Goal: Transaction & Acquisition: Book appointment/travel/reservation

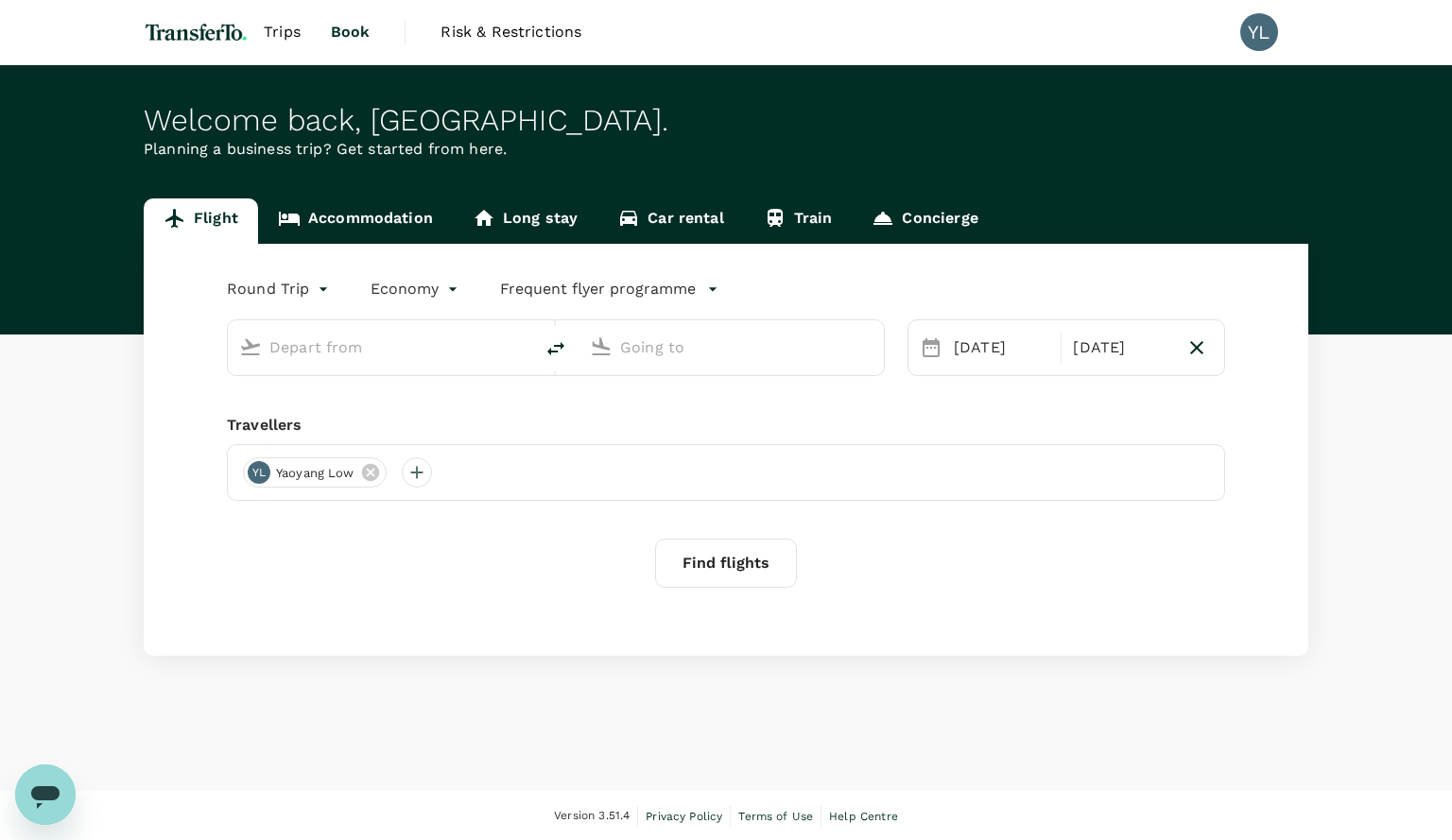
click at [335, 352] on input "text" at bounding box center [381, 347] width 224 height 29
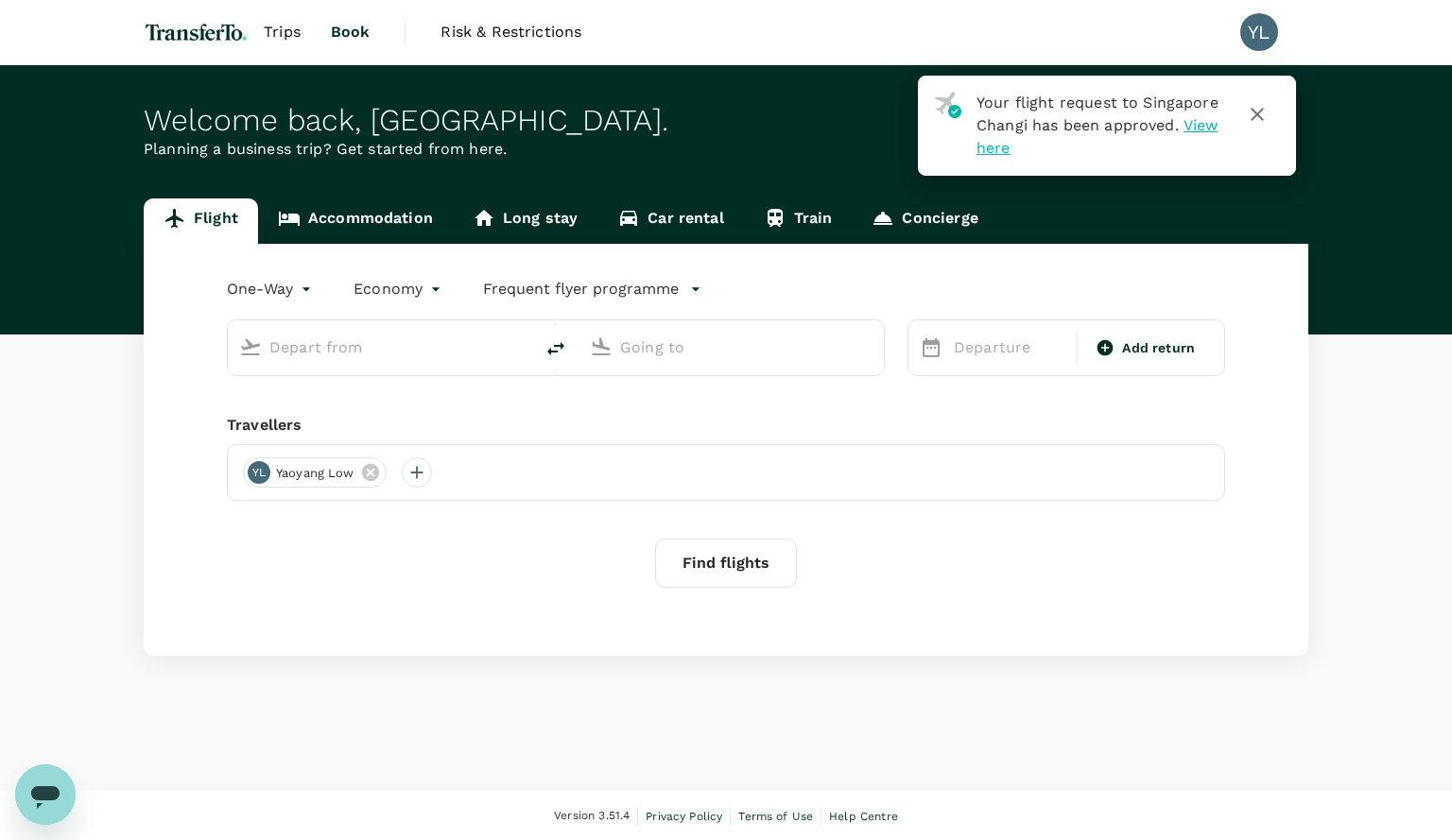
type input "roundtrip"
type input "business"
type input "[GEOGRAPHIC_DATA], [GEOGRAPHIC_DATA] (any)"
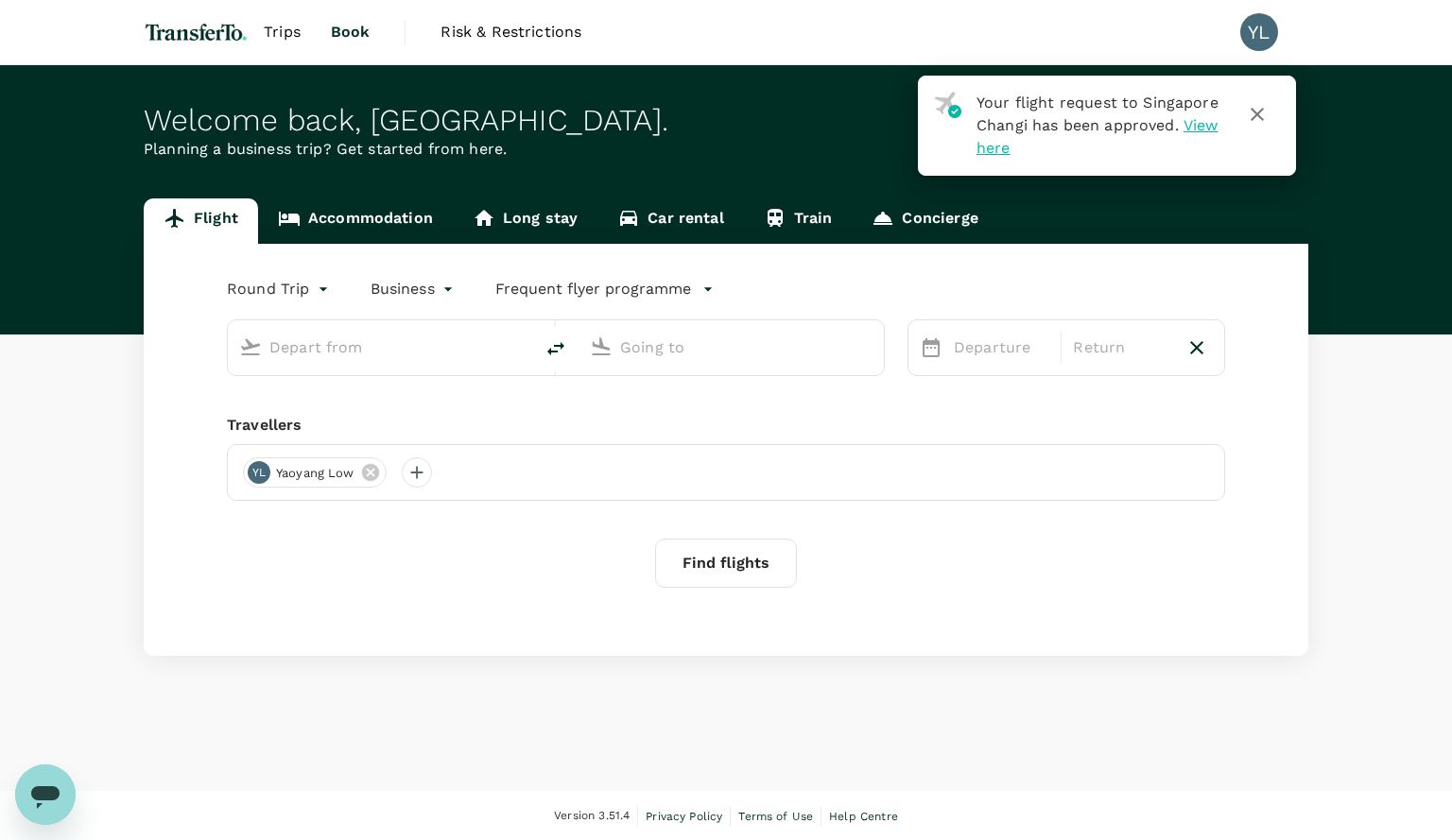
type input "[GEOGRAPHIC_DATA], [GEOGRAPHIC_DATA] (any)"
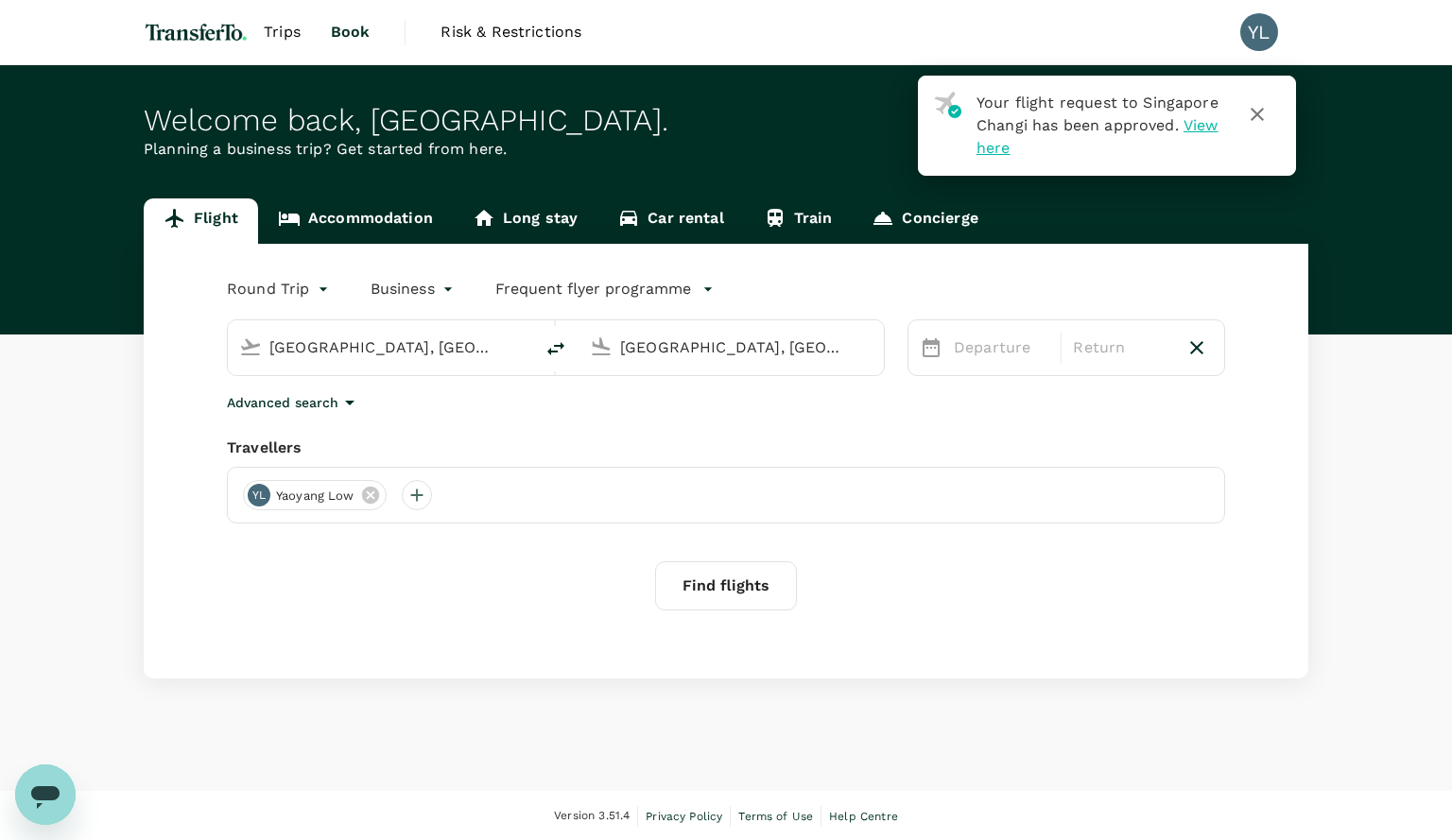
click at [463, 341] on input "[GEOGRAPHIC_DATA], [GEOGRAPHIC_DATA] (any)" at bounding box center [381, 347] width 224 height 29
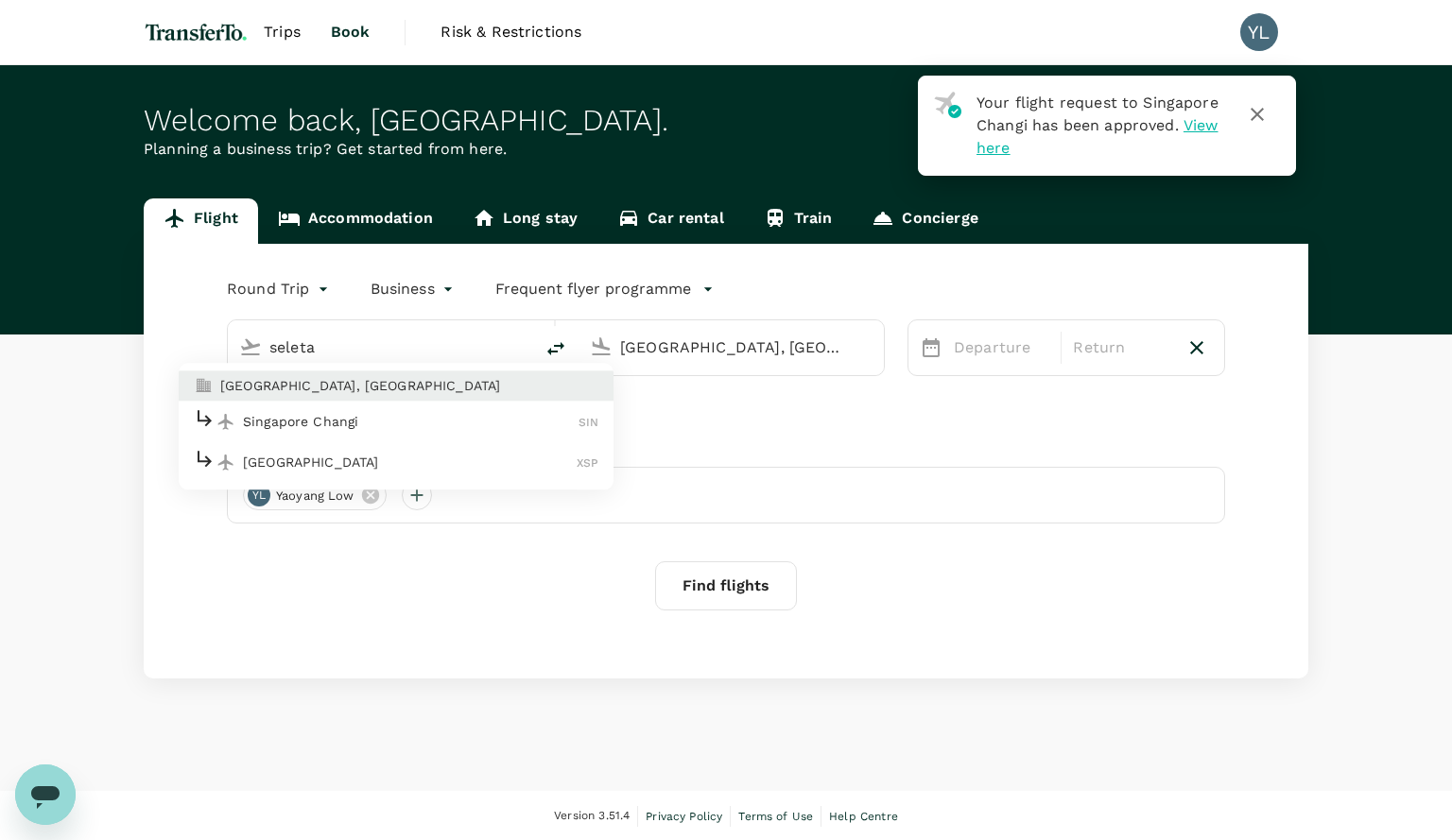
click at [391, 460] on p "[GEOGRAPHIC_DATA]" at bounding box center [409, 462] width 334 height 18
type input "[GEOGRAPHIC_DATA] (XSP)"
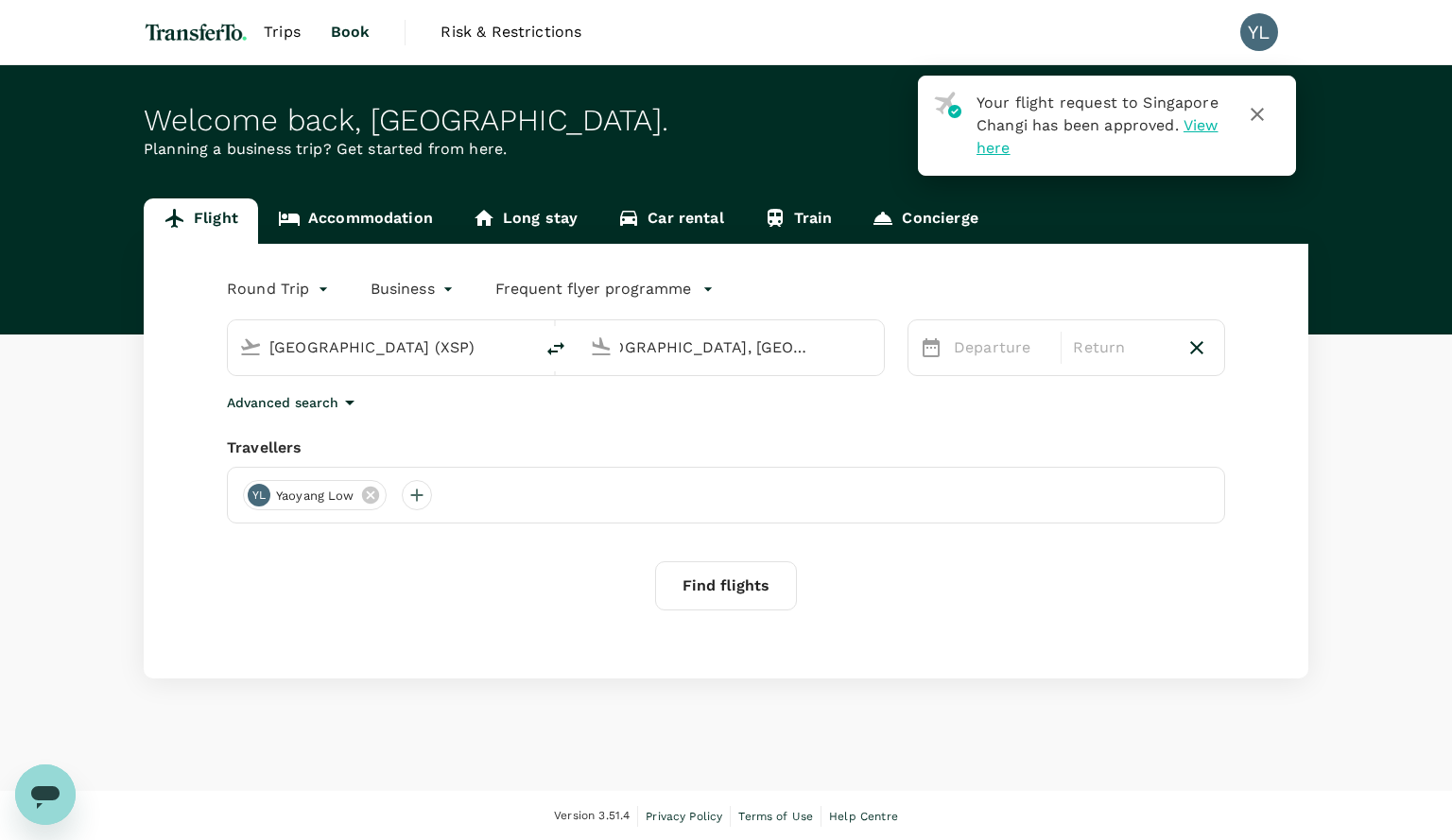
click at [773, 346] on input "[GEOGRAPHIC_DATA], [GEOGRAPHIC_DATA] (any)" at bounding box center [732, 347] width 224 height 29
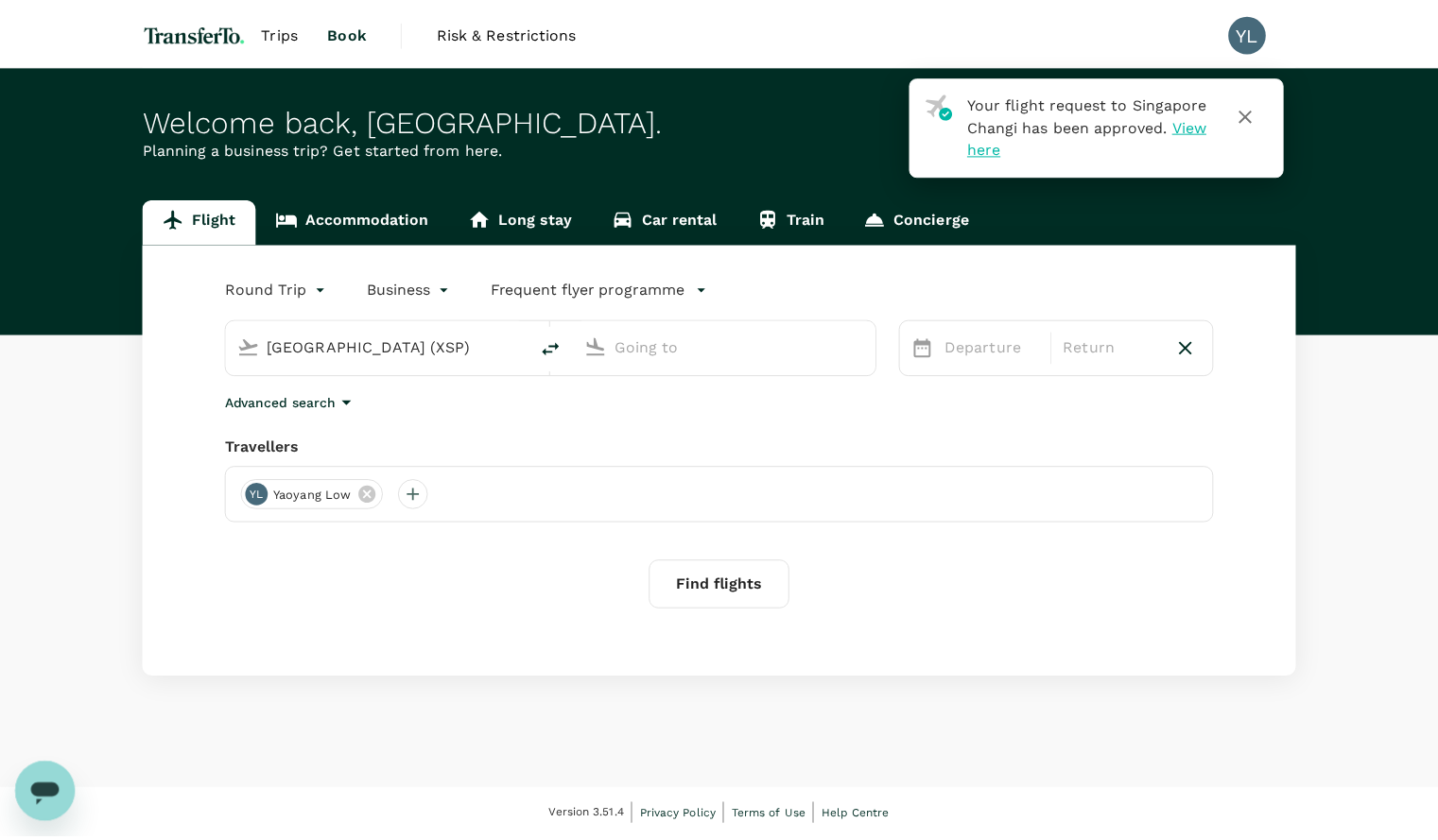
scroll to position [0, 0]
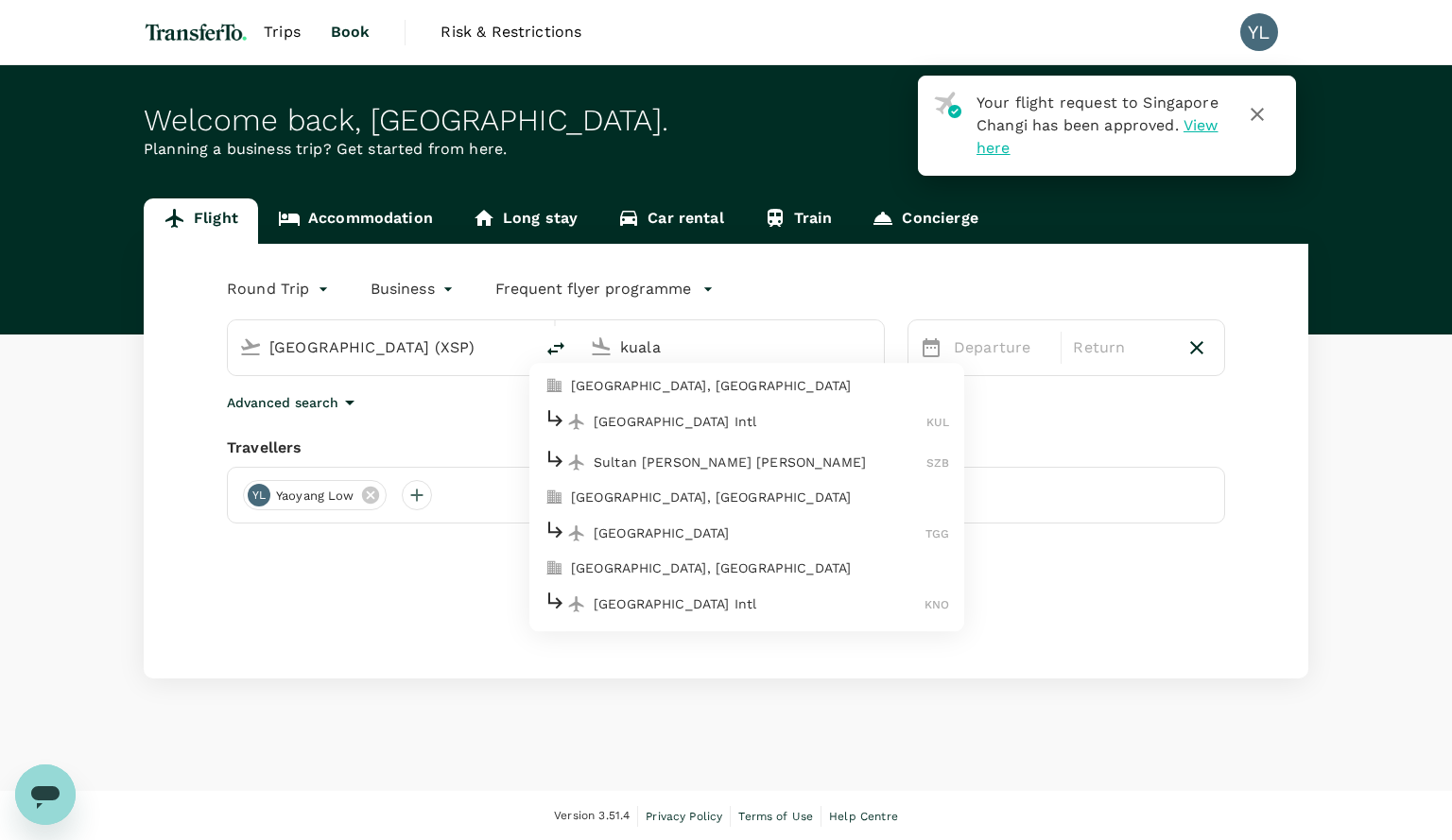
click at [741, 448] on div "Sultan [PERSON_NAME] [PERSON_NAME] SZB" at bounding box center [747, 463] width 405 height 29
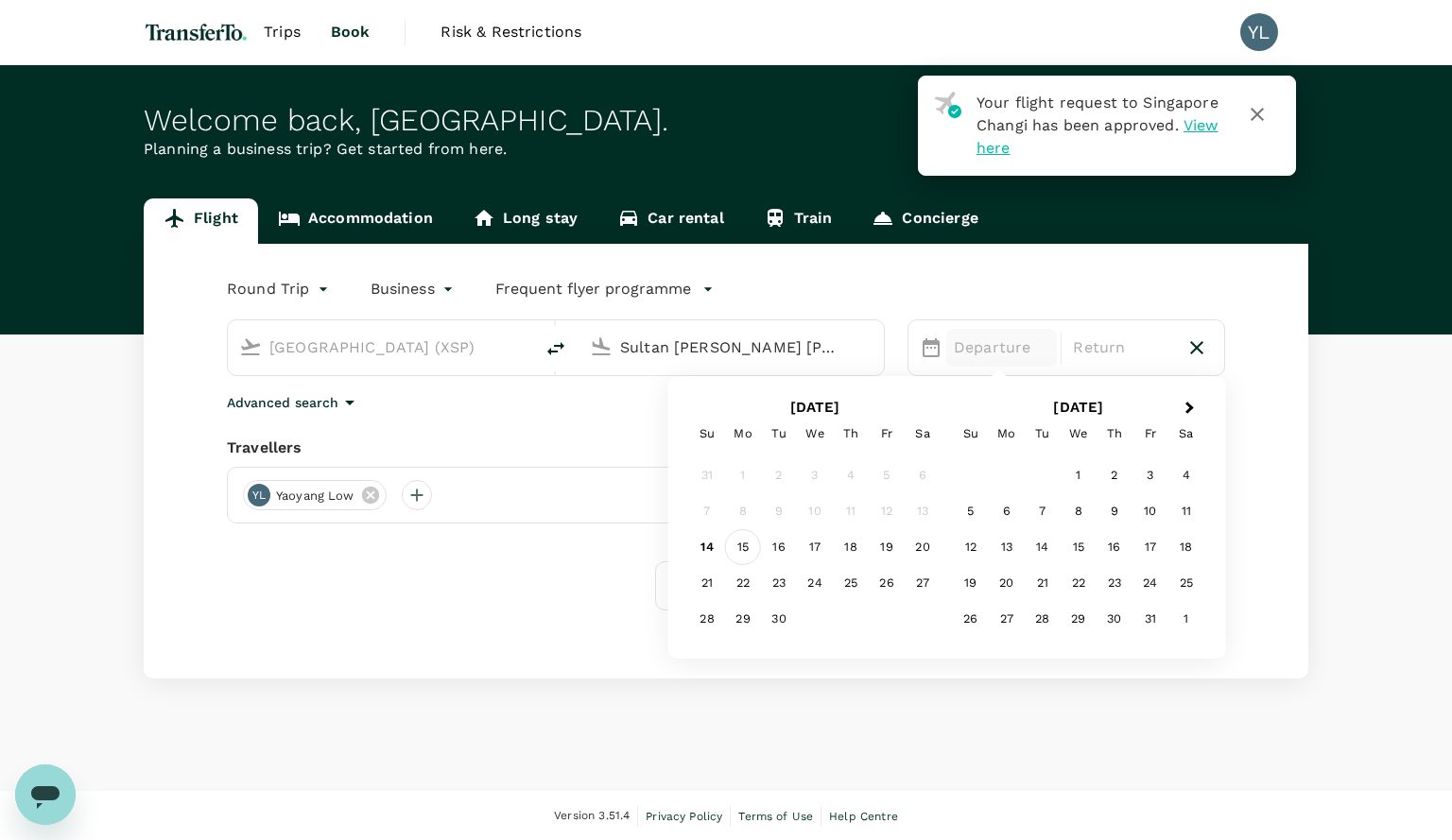
type input "Sultan [PERSON_NAME] [PERSON_NAME] (SZB)"
click at [739, 543] on div "15" at bounding box center [743, 546] width 36 height 36
click at [813, 542] on div "17" at bounding box center [814, 546] width 36 height 36
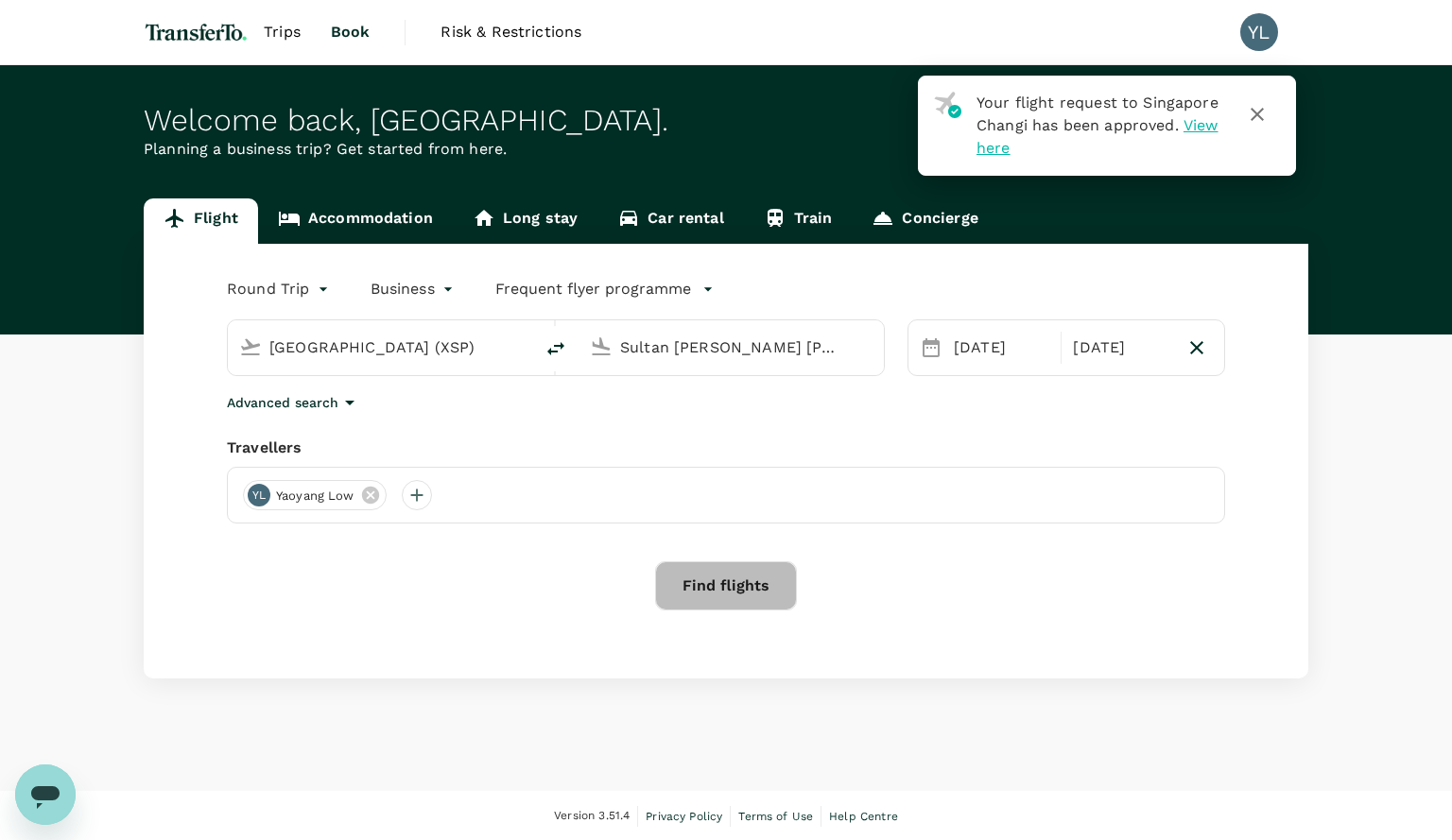
click at [741, 594] on button "Find flights" at bounding box center [726, 585] width 142 height 50
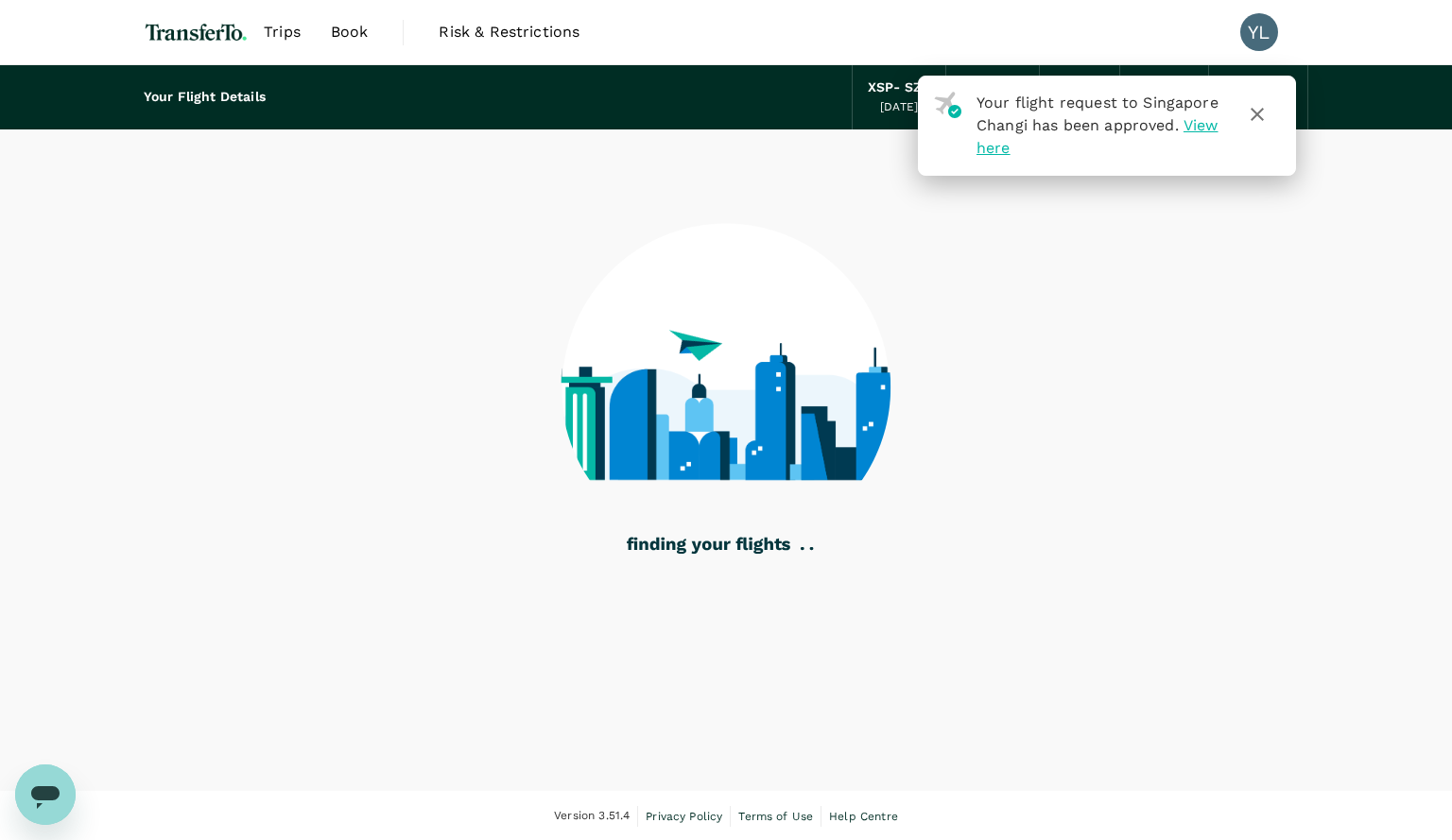
click at [1269, 113] on icon "button" at bounding box center [1257, 114] width 22 height 22
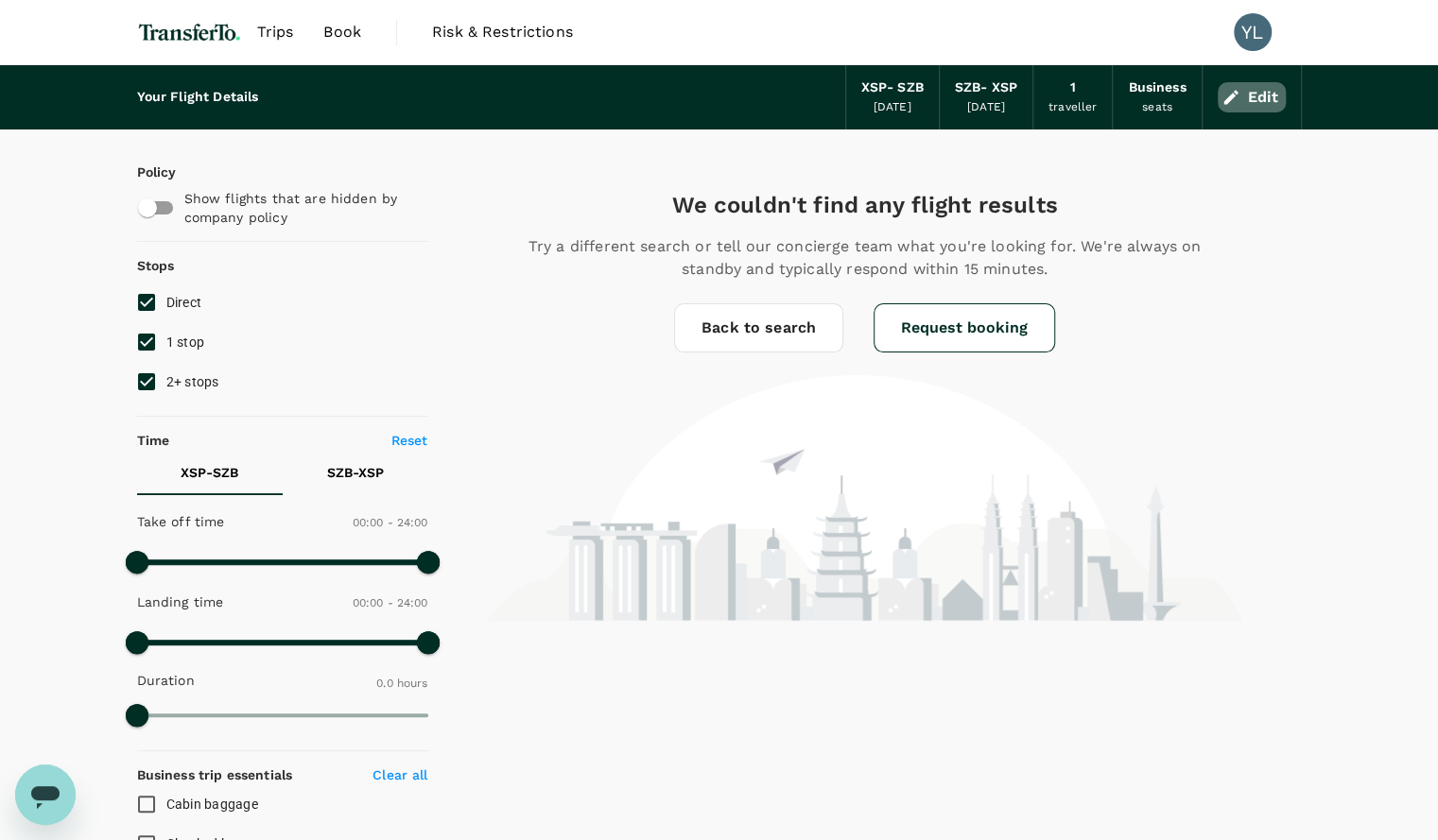
click at [1261, 96] on button "Edit" at bounding box center [1251, 97] width 68 height 30
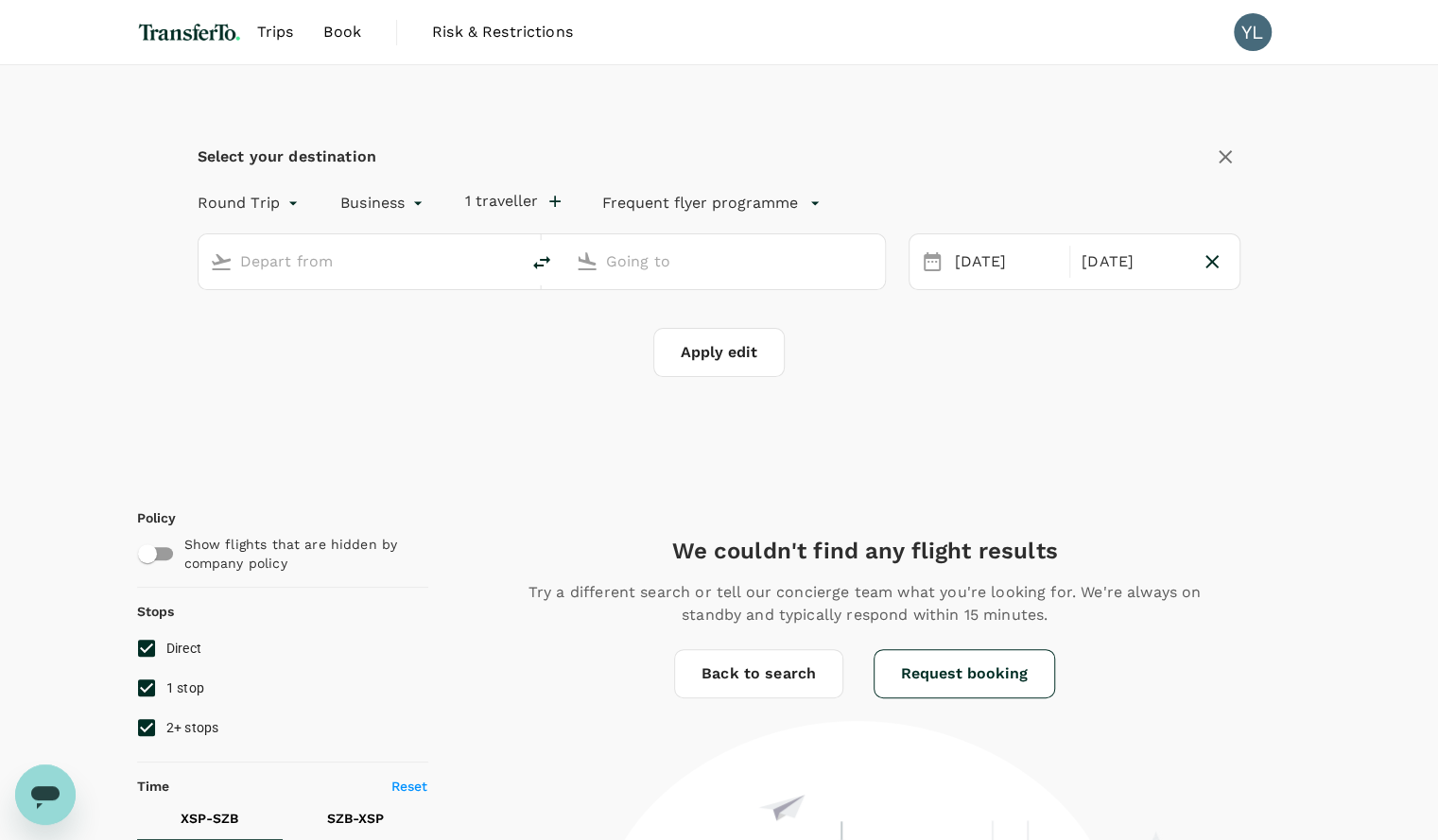
type input "[GEOGRAPHIC_DATA] (XSP)"
type input "Sultan [PERSON_NAME] [PERSON_NAME] (SZB)"
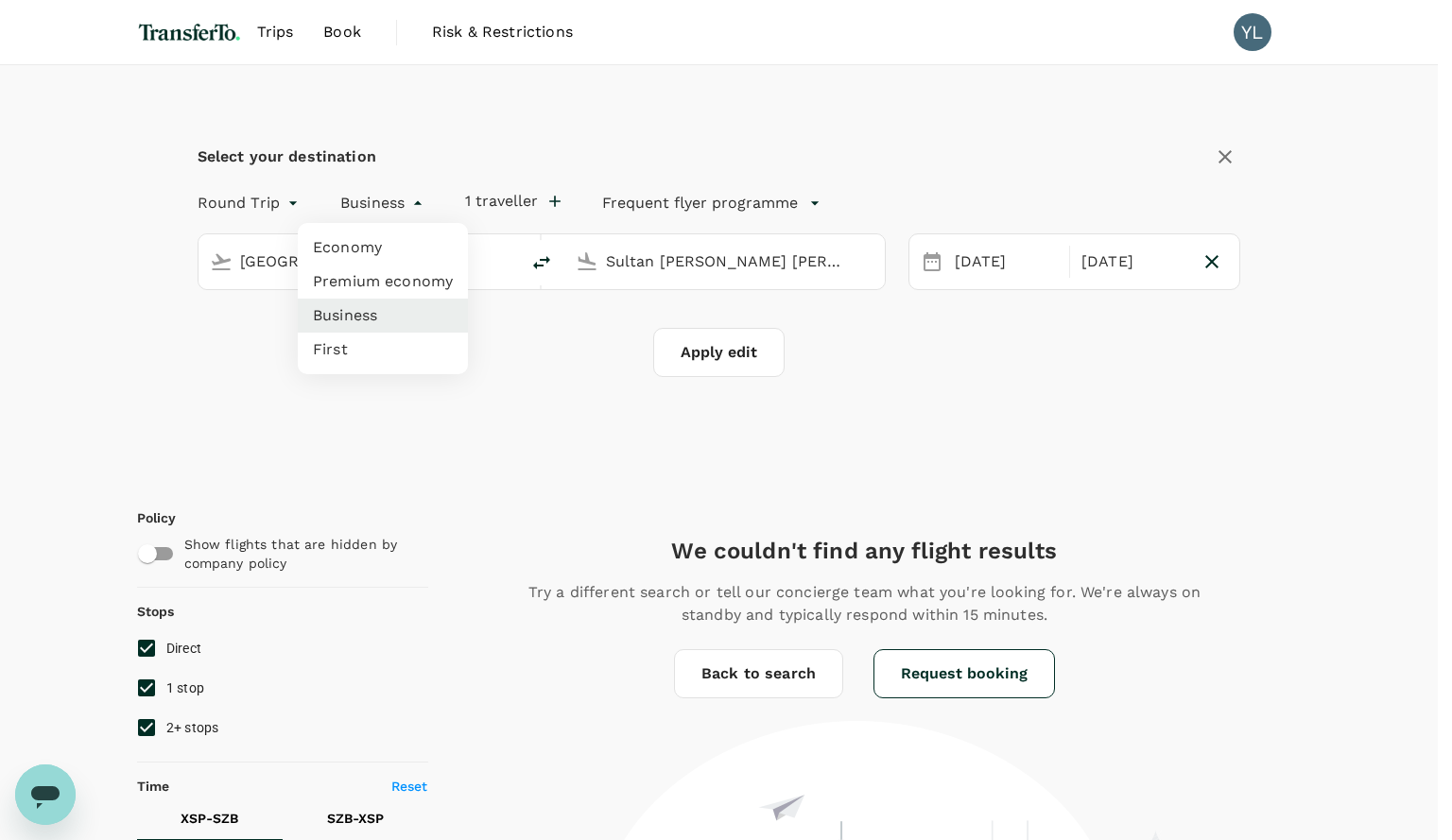
click at [410, 192] on body "Trips Book Risk & Restrictions YL Select your destination Round Trip roundtrip …" at bounding box center [726, 854] width 1452 height 1708
click at [392, 235] on li "Economy" at bounding box center [382, 247] width 170 height 34
type input "economy"
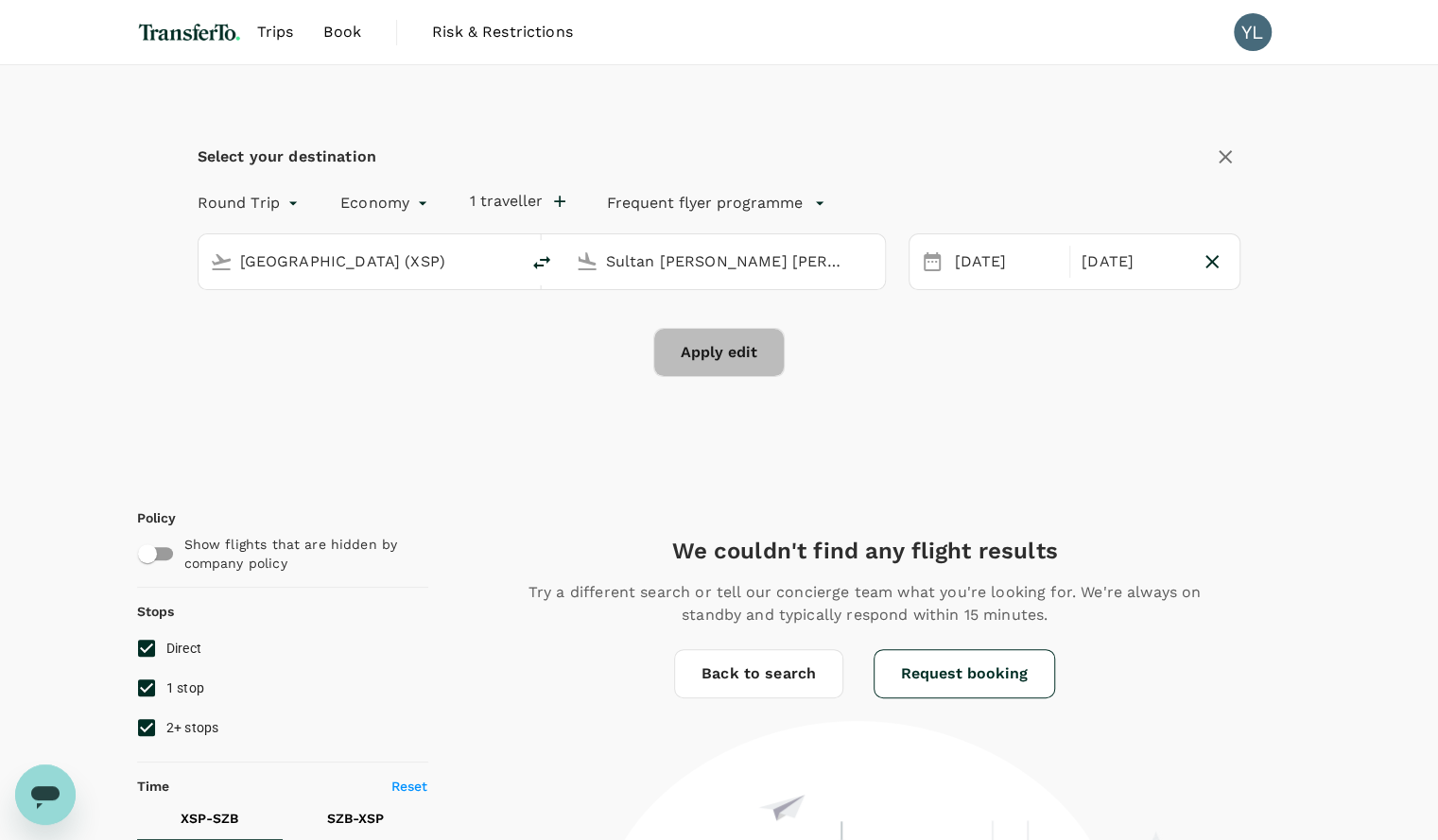
click at [703, 355] on button "Apply edit" at bounding box center [719, 352] width 131 height 50
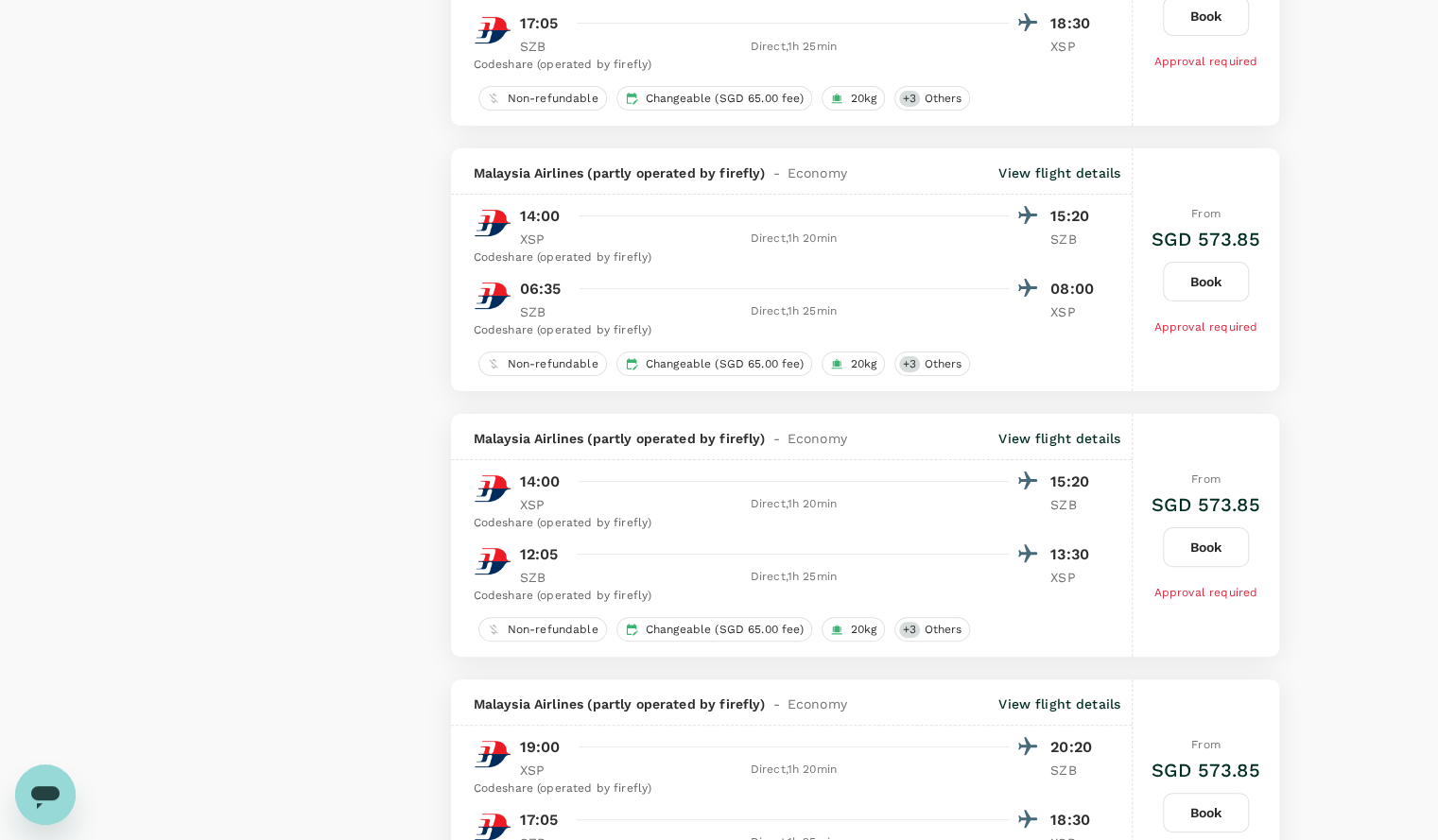
scroll to position [5041, 0]
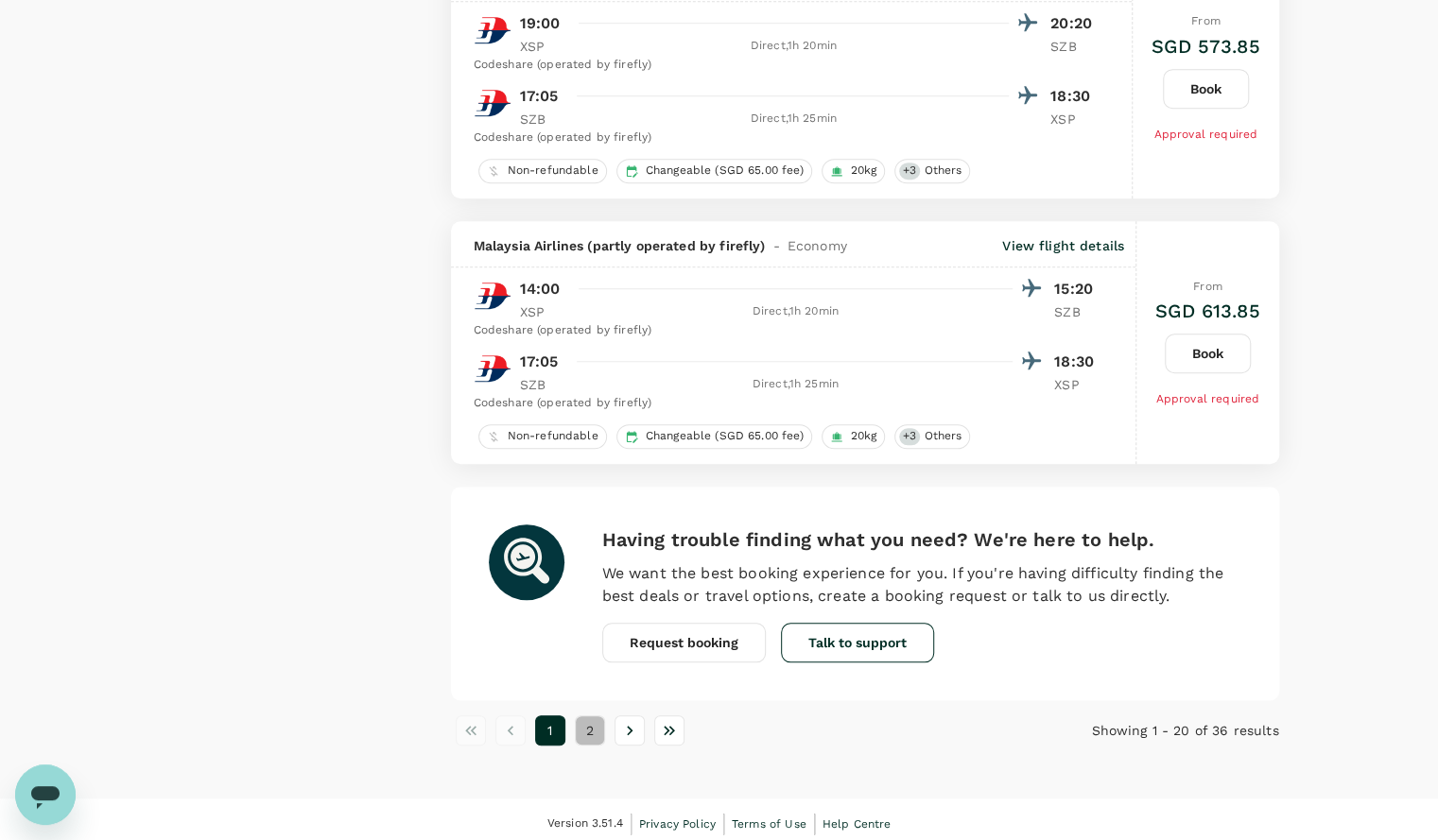
click at [592, 720] on button "2" at bounding box center [589, 730] width 30 height 30
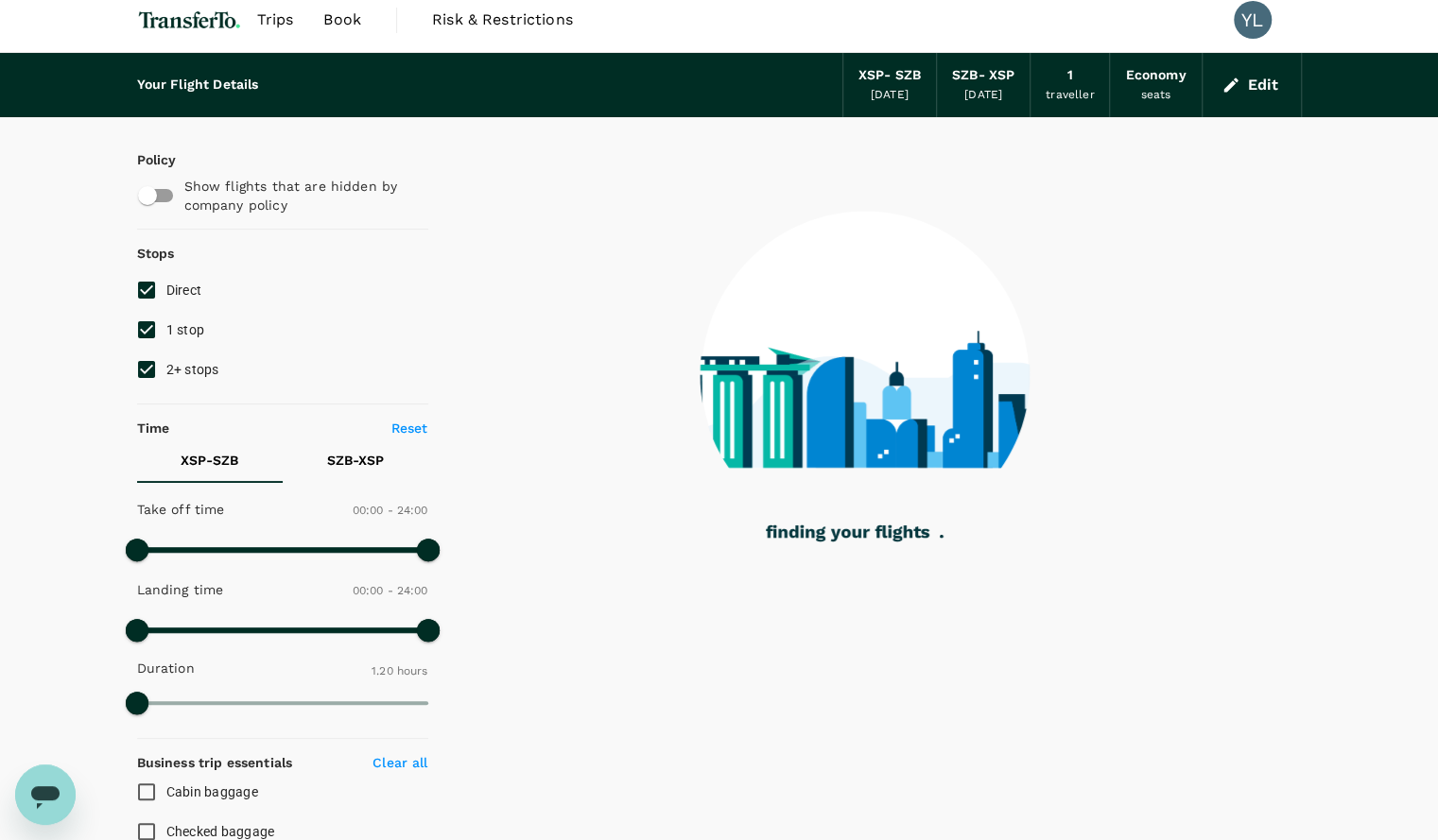
scroll to position [0, 0]
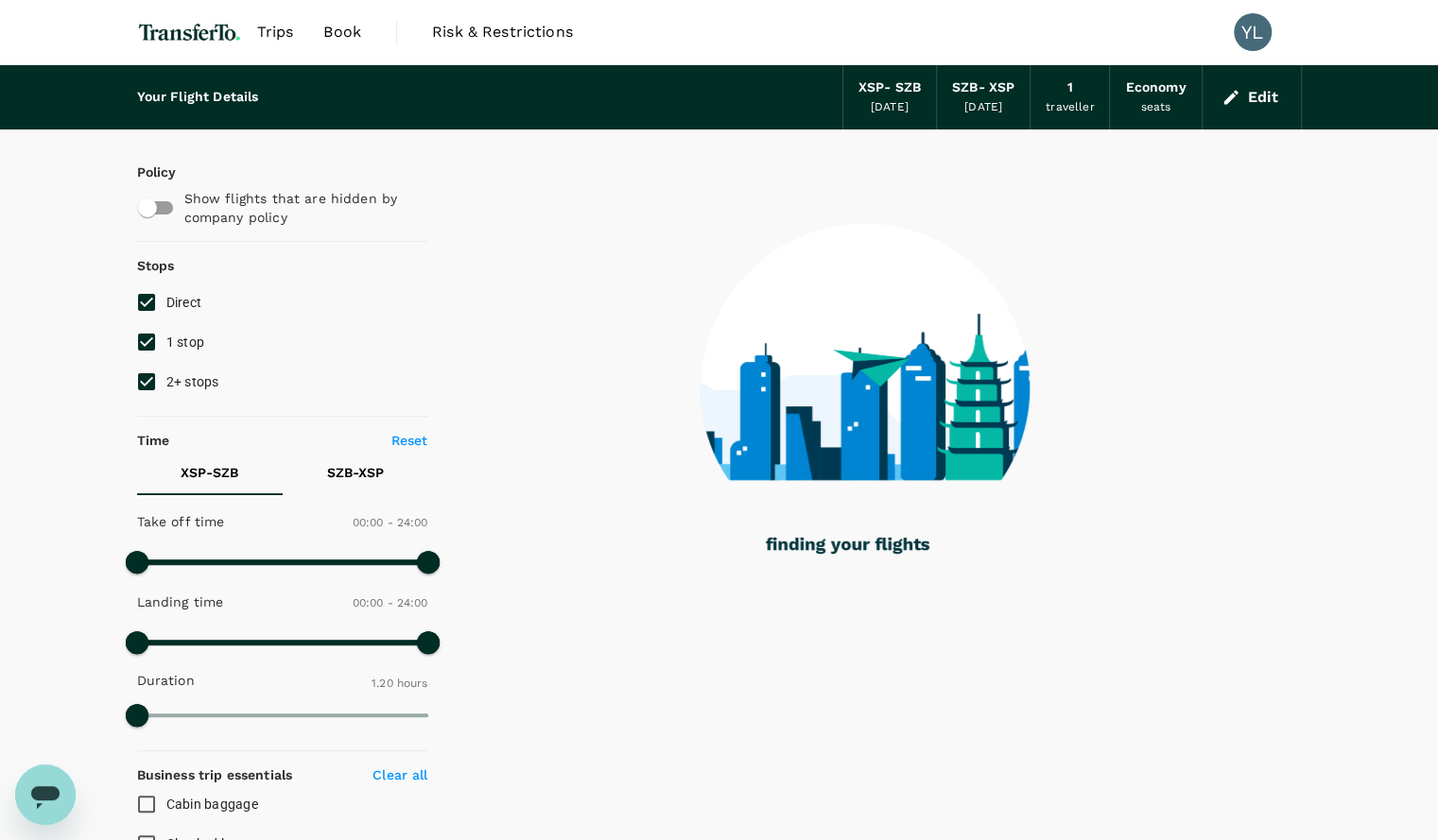
checkbox input "false"
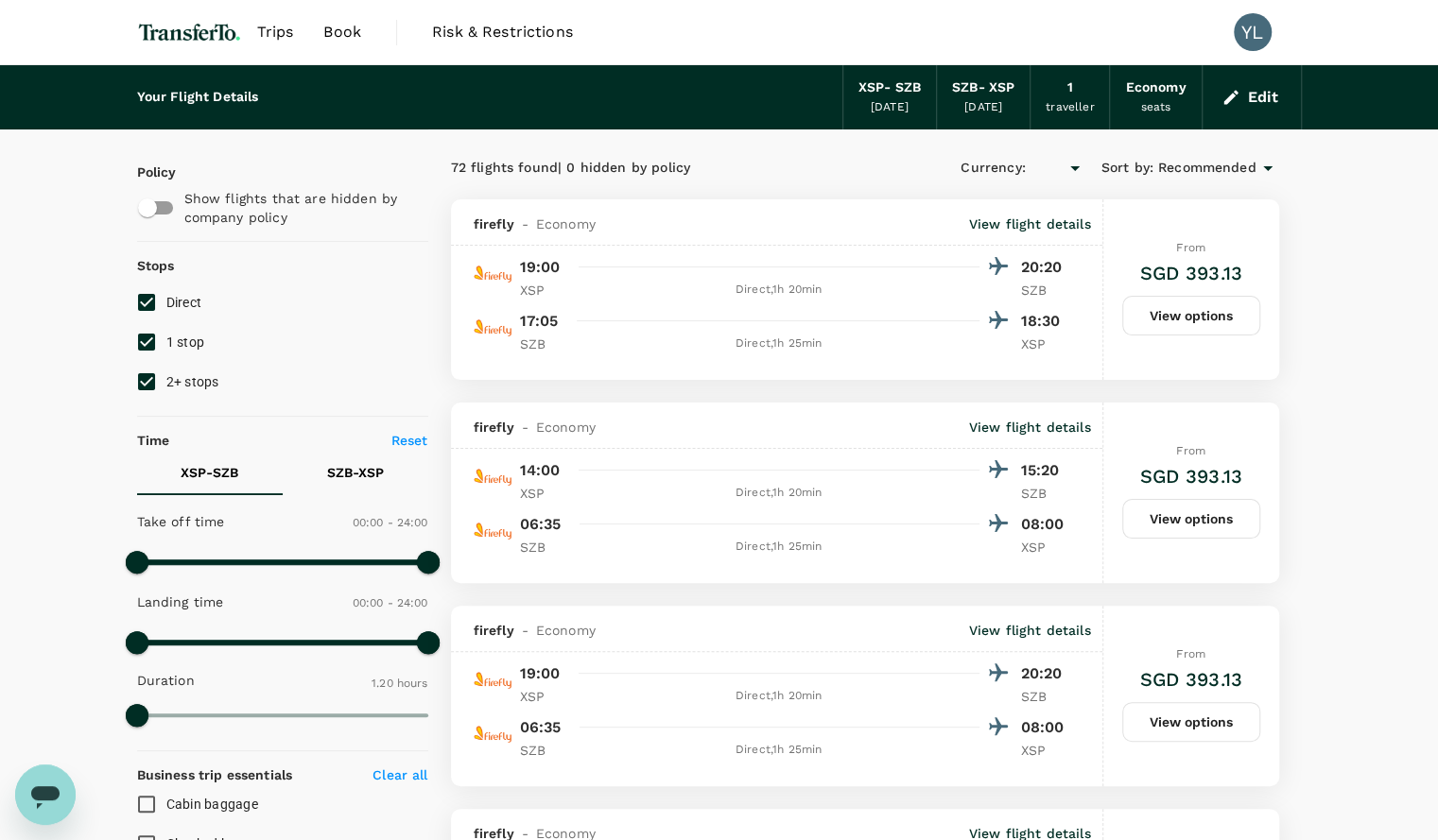
type input "SGD"
click at [1242, 305] on button "View options" at bounding box center [1191, 315] width 138 height 40
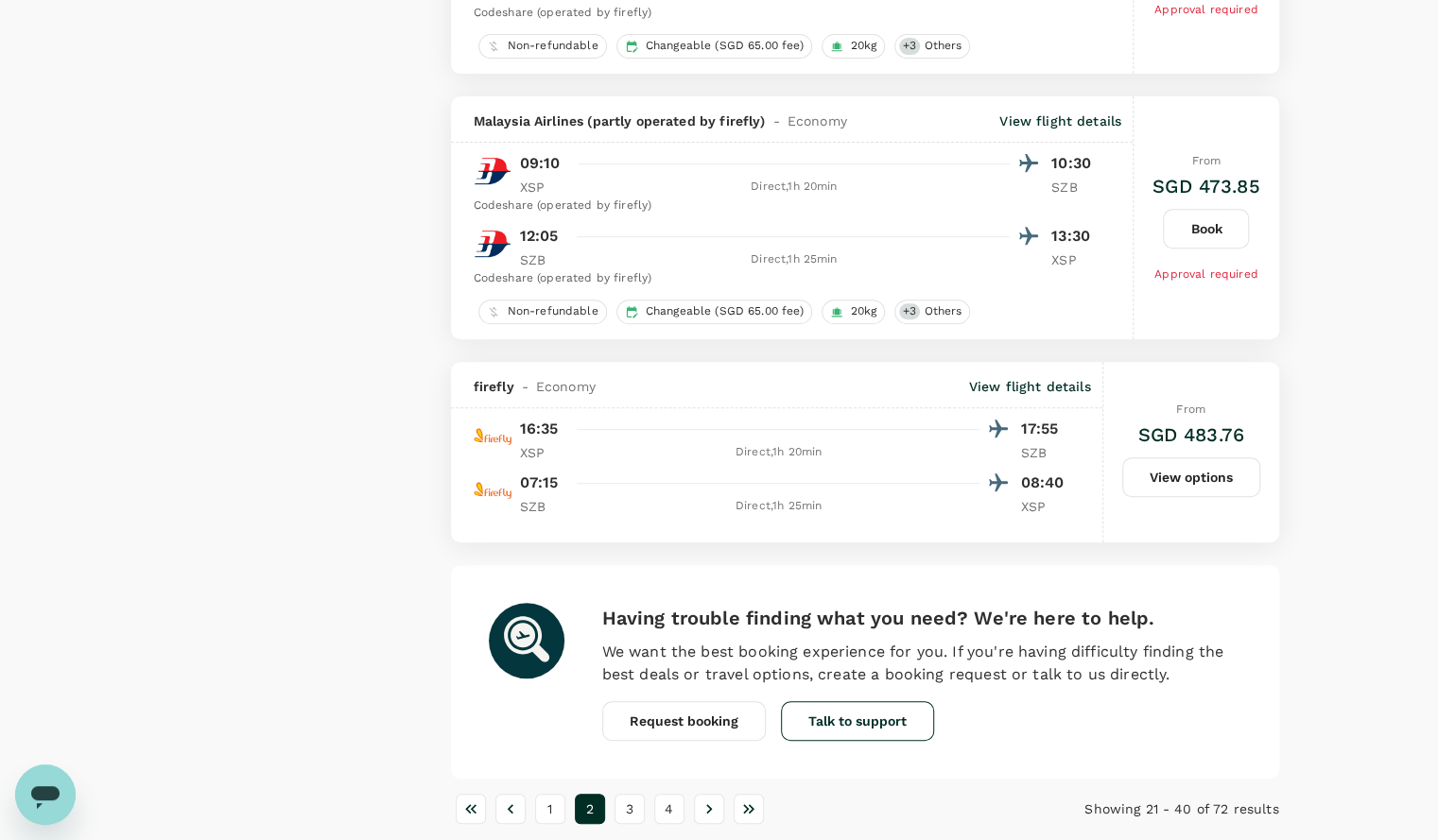
scroll to position [4765, 0]
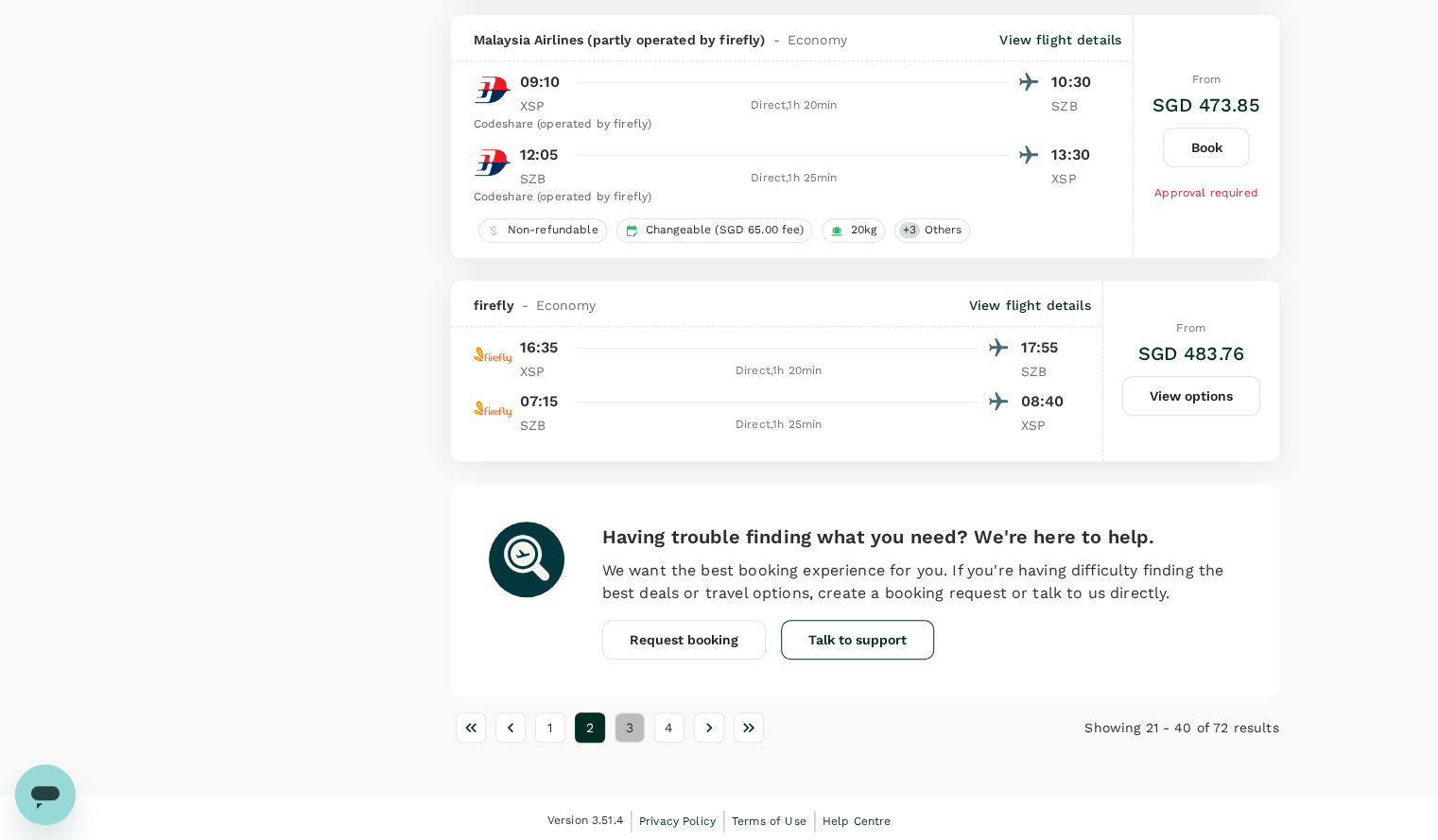
click at [631, 719] on button "3" at bounding box center [629, 727] width 30 height 30
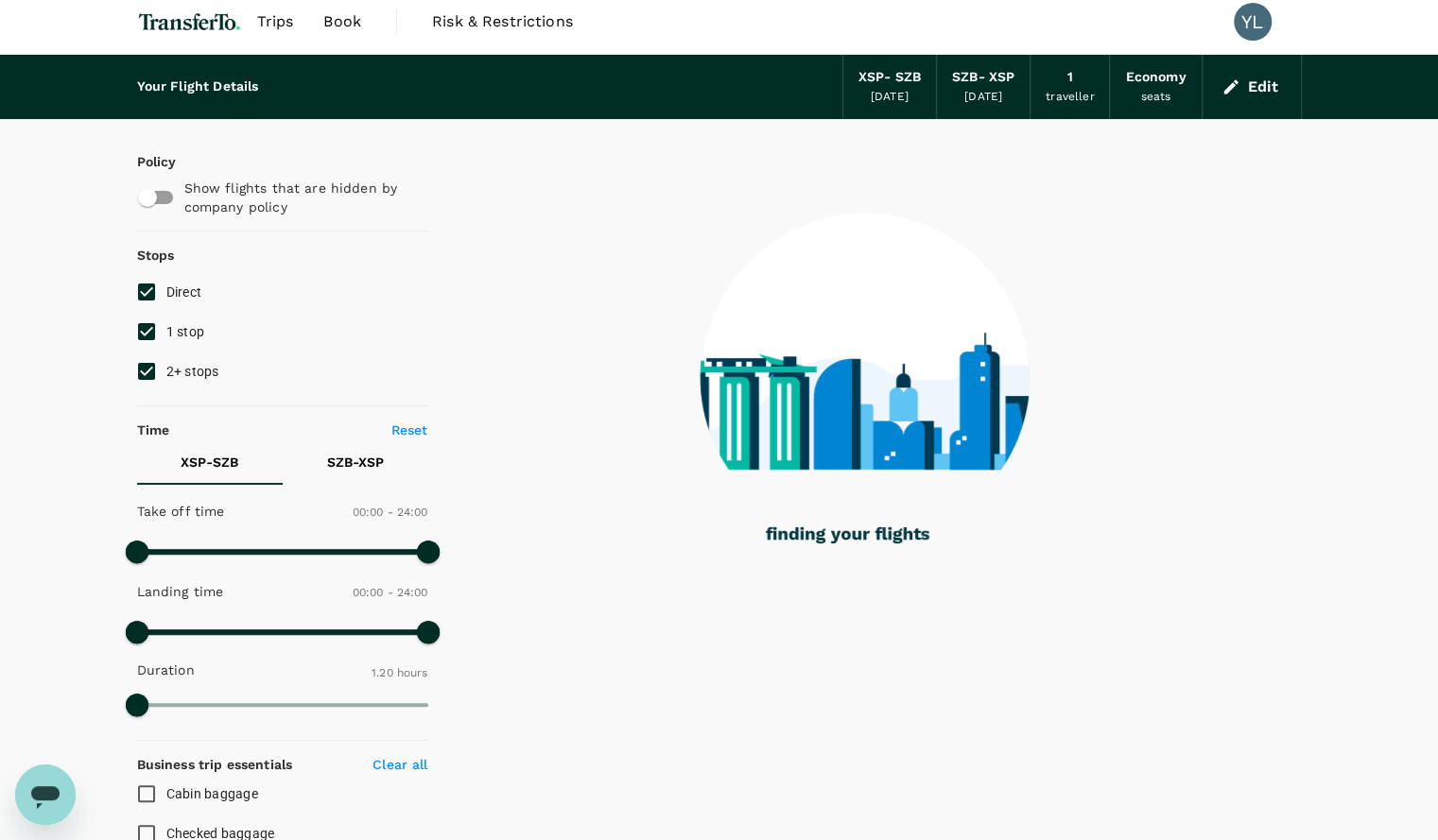
scroll to position [0, 0]
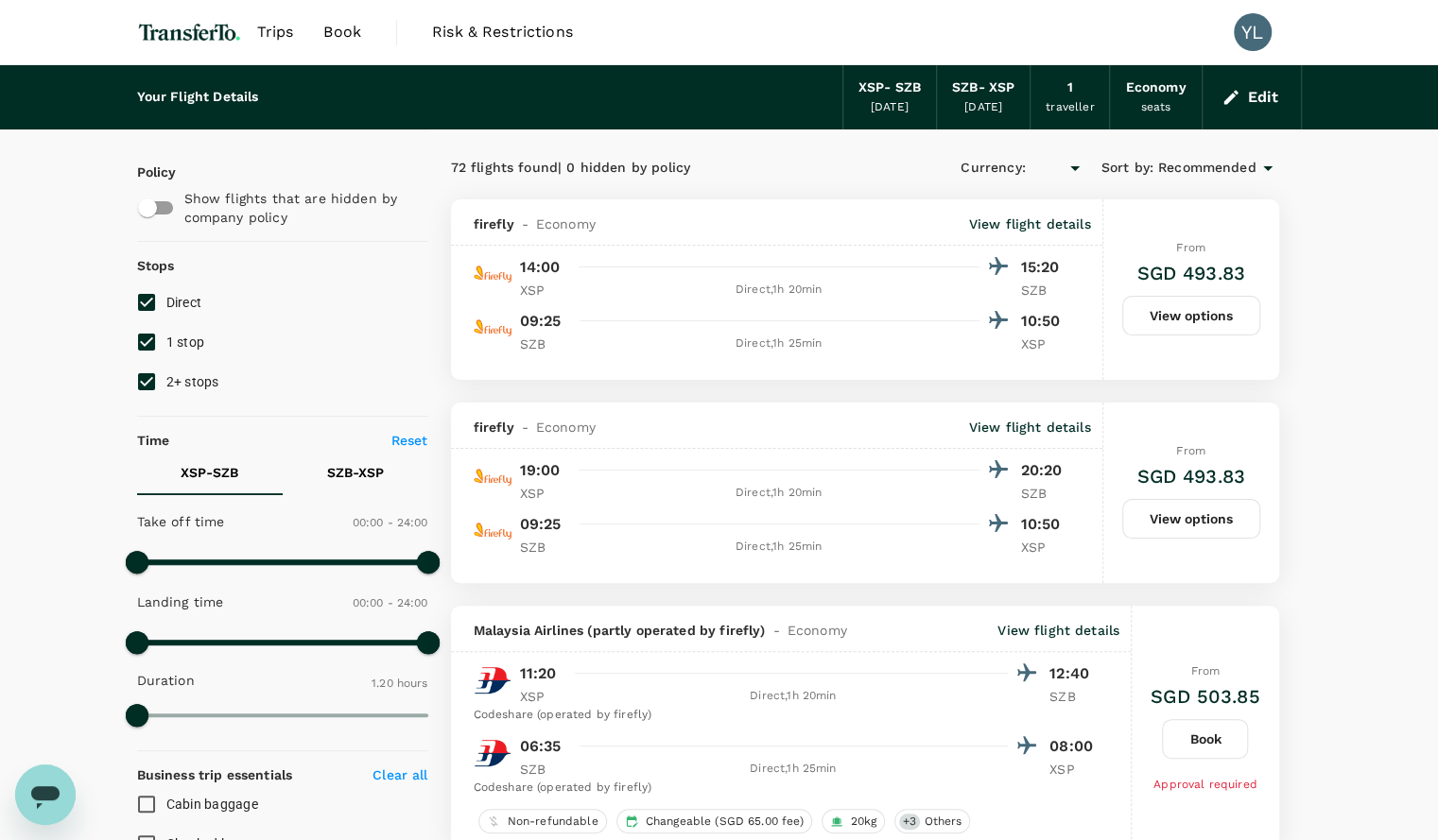
type input "SGD"
